Goal: Task Accomplishment & Management: Manage account settings

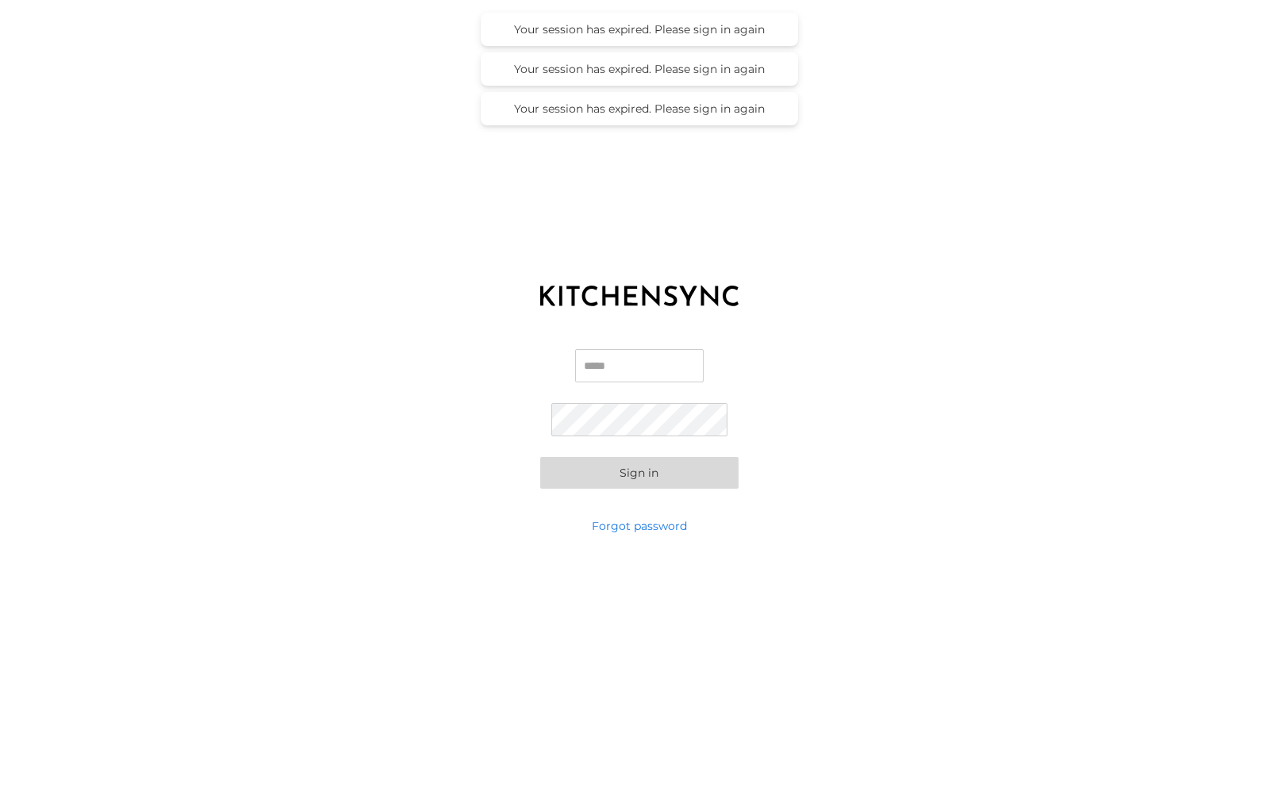
type input "**********"
click at [620, 481] on button "Sign in" at bounding box center [639, 473] width 198 height 32
